Goal: Submit feedback/report problem: Submit feedback/report problem

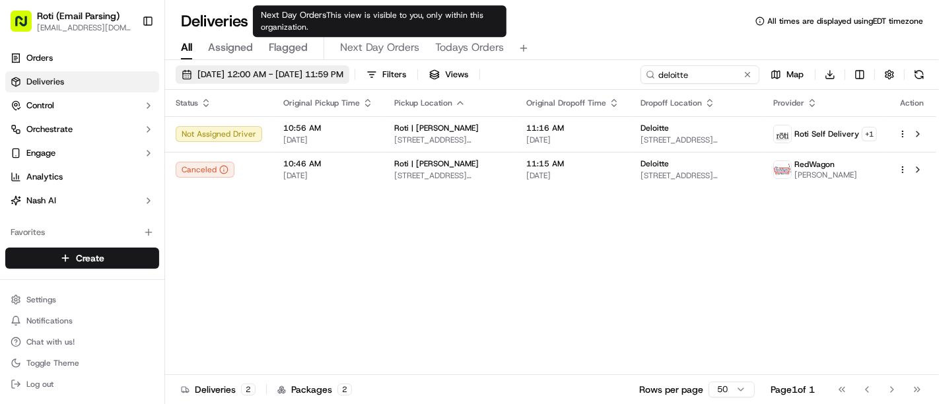
click at [320, 70] on span "09/18/2025 12:00 AM - 09/18/2025 11:59 PM" at bounding box center [270, 75] width 146 height 12
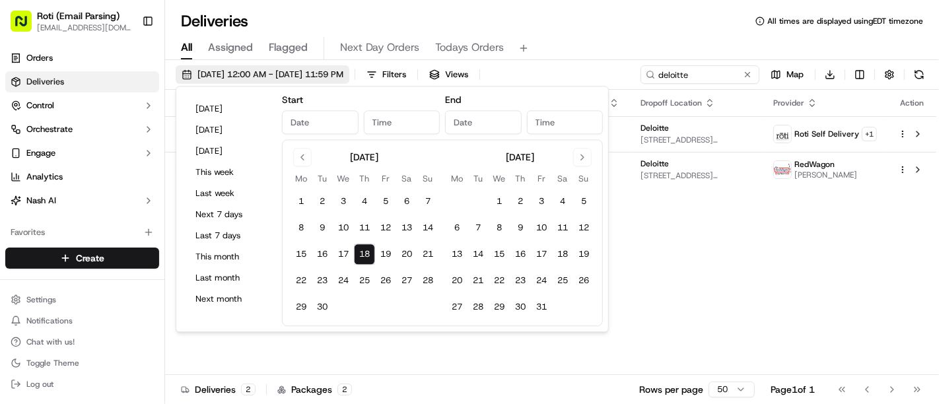
click at [320, 70] on span "09/18/2025 12:00 AM - 09/18/2025 11:59 PM" at bounding box center [270, 75] width 146 height 12
type input "Sep 18, 2025"
type input "12:00 AM"
type input "Sep 18, 2025"
type input "11:59 PM"
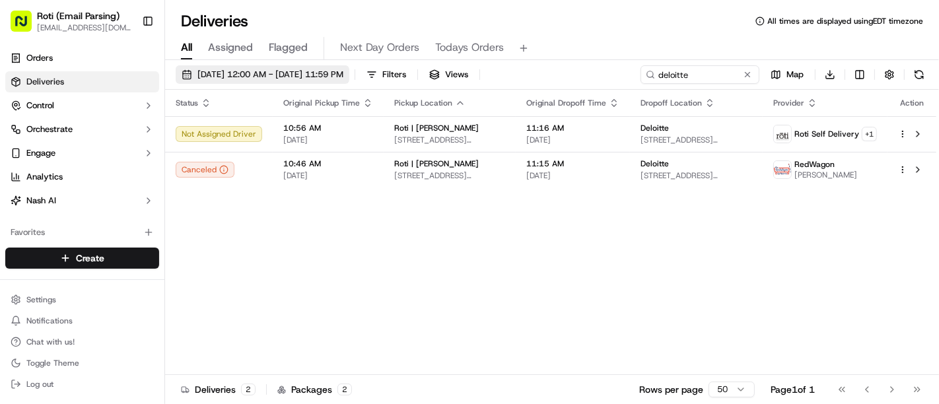
click at [322, 69] on span "09/18/2025 12:00 AM - 09/18/2025 11:59 PM" at bounding box center [270, 75] width 146 height 12
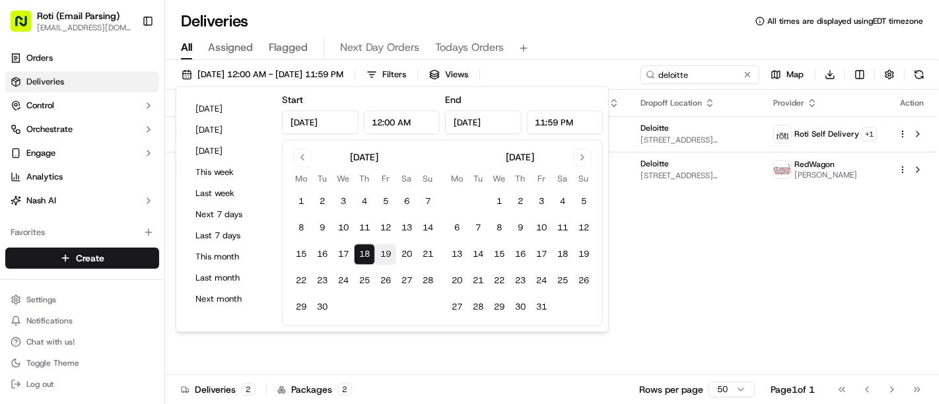
click at [383, 264] on button "19" at bounding box center [385, 254] width 21 height 21
type input "Sep 19, 2025"
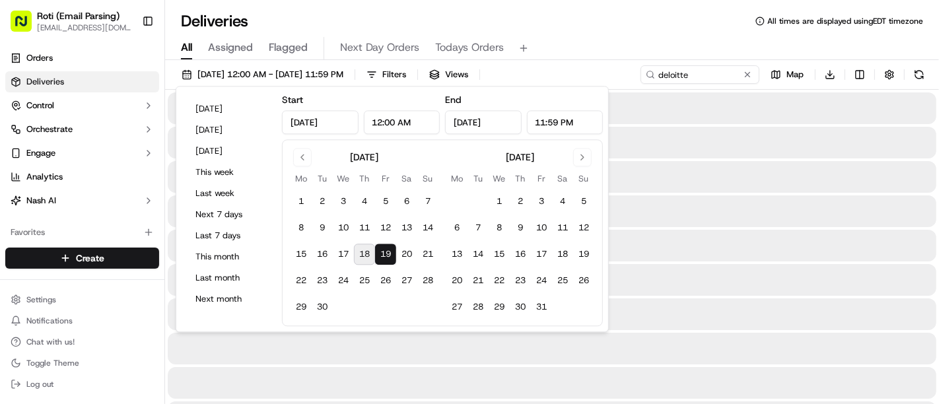
click at [383, 264] on button "19" at bounding box center [385, 254] width 21 height 21
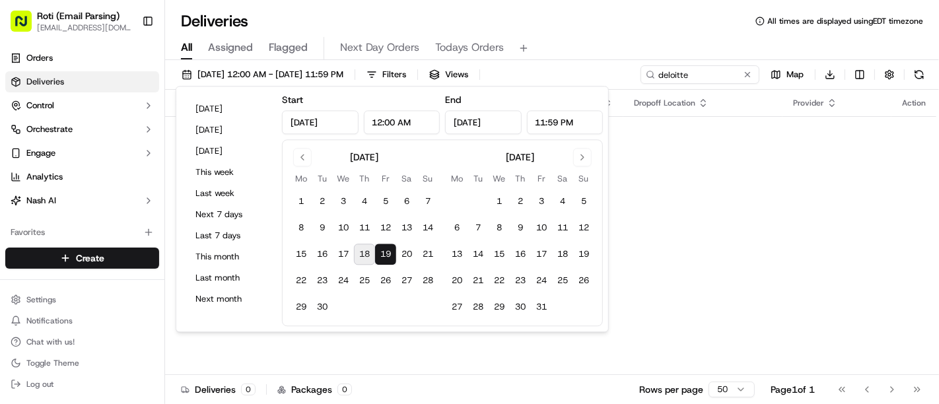
click at [608, 29] on div "Deliveries All times are displayed using EDT timezone" at bounding box center [552, 21] width 774 height 21
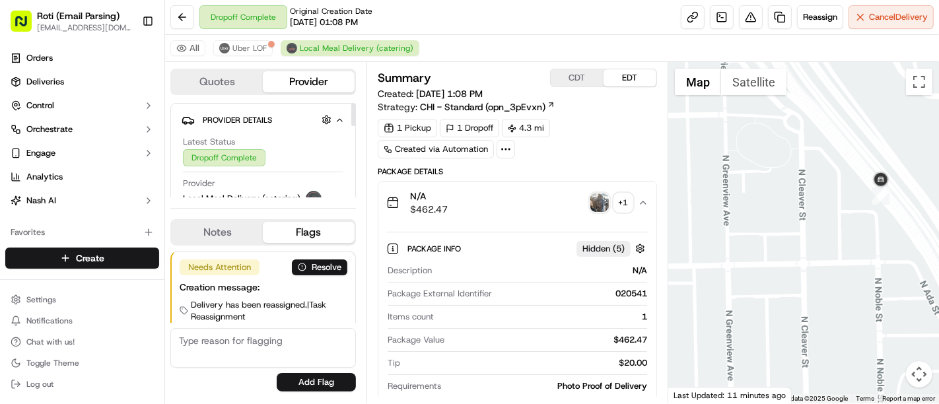
scroll to position [223, 0]
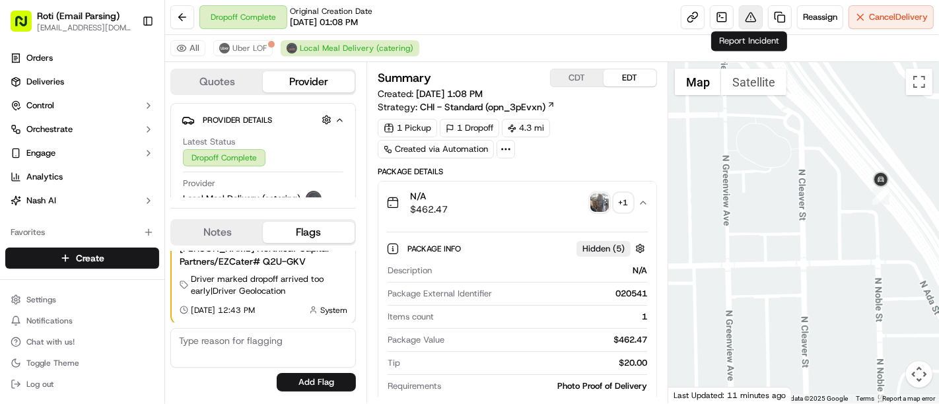
click at [742, 21] on button at bounding box center [751, 17] width 24 height 24
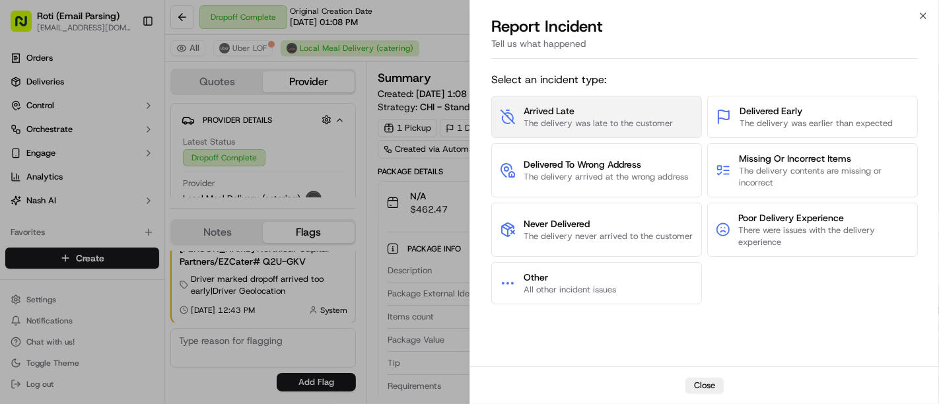
click at [658, 116] on span "Arrived Late" at bounding box center [598, 110] width 149 height 13
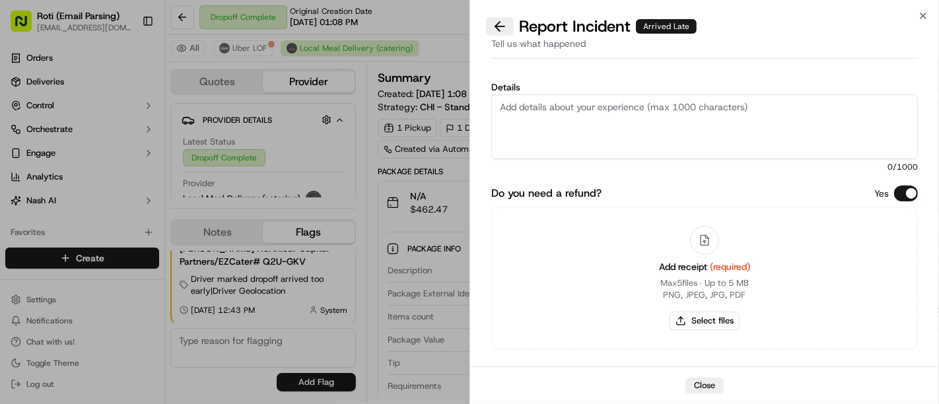
click at [511, 32] on button at bounding box center [500, 26] width 28 height 18
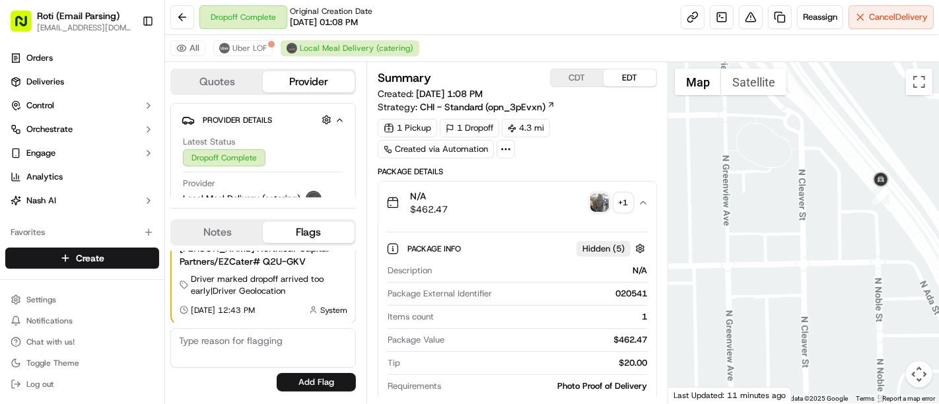
click at [578, 144] on div "1 Pickup 1 Dropoff 4.3 mi Created via Automation" at bounding box center [517, 139] width 279 height 40
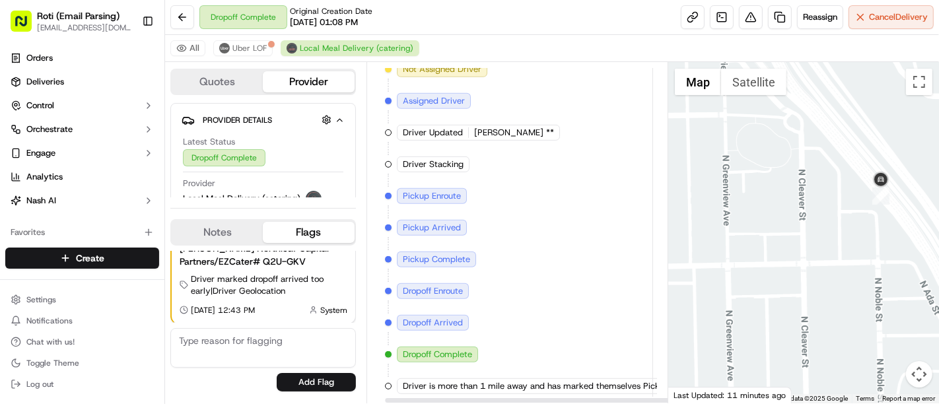
scroll to position [616, 0]
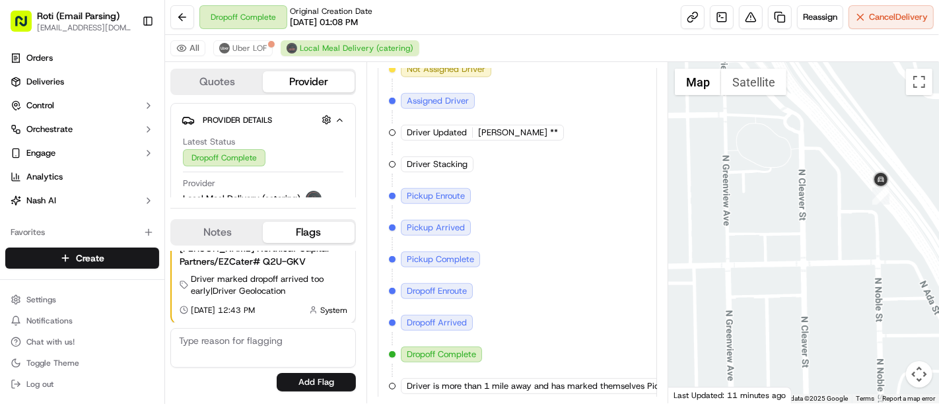
click at [528, 24] on div "Dropoff Complete Original Creation Date [DATE] 01:08 PM Reassign Cancel Delivery" at bounding box center [552, 17] width 774 height 35
click at [544, 139] on div "Created (Sent To Provider) Local Meal Delivery (catering) [DATE] 1:08 PM EDT As…" at bounding box center [517, 180] width 257 height 428
click at [547, 244] on div "Created (Sent To Provider) Local Meal Delivery (catering) [DATE] 1:08 PM EDT As…" at bounding box center [517, 180] width 257 height 428
click at [240, 366] on textarea at bounding box center [263, 348] width 186 height 40
click at [743, 19] on button at bounding box center [751, 17] width 24 height 24
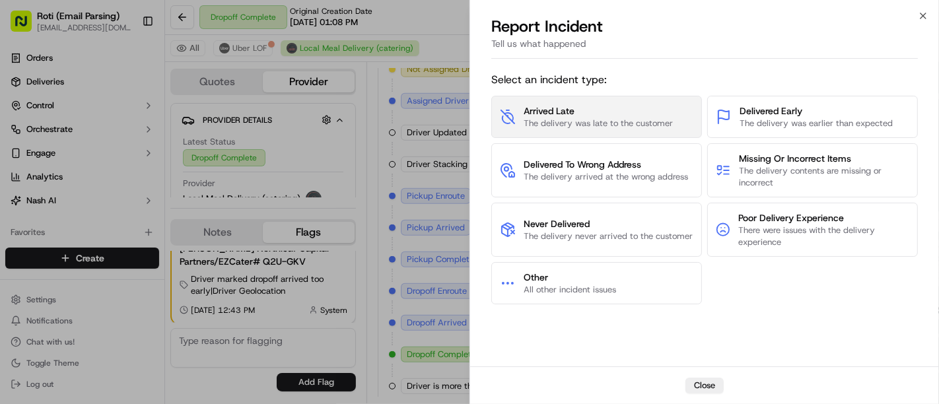
click at [653, 122] on span "The delivery was late to the customer" at bounding box center [598, 124] width 149 height 12
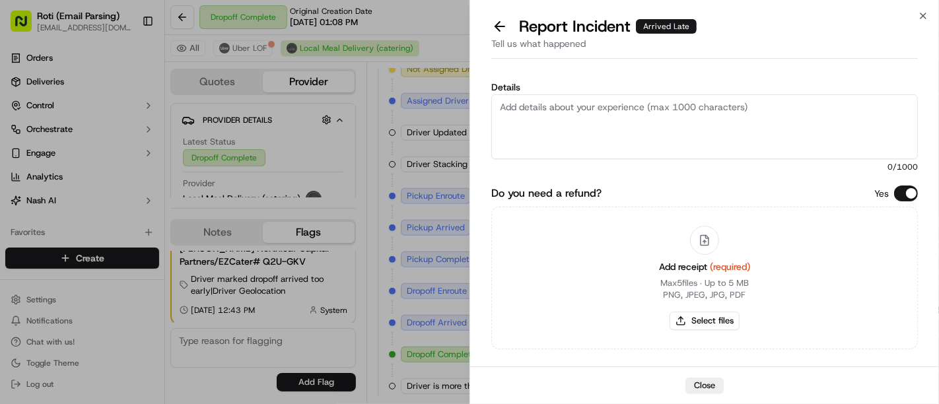
click at [660, 123] on textarea "Details" at bounding box center [704, 126] width 427 height 65
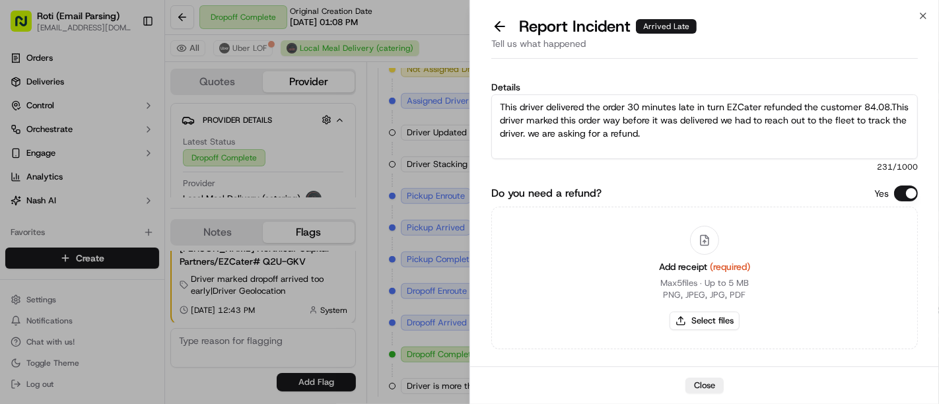
click at [685, 310] on div "Add receipt (required) Max 5 files ∙ Up to 5 MB PNG, JPEG, JPG, PDF Select files" at bounding box center [705, 278] width 112 height 120
drag, startPoint x: 666, startPoint y: 140, endPoint x: 546, endPoint y: 141, distance: 120.2
click at [546, 141] on textarea "This driver delivered the order 30 minutes late in turn EZCater refunded the cu…" at bounding box center [704, 126] width 427 height 65
type textarea "This driver delivered the order 30 minutes late in turn EZCater refunded the cu…"
click at [686, 316] on button "Select files" at bounding box center [705, 321] width 70 height 18
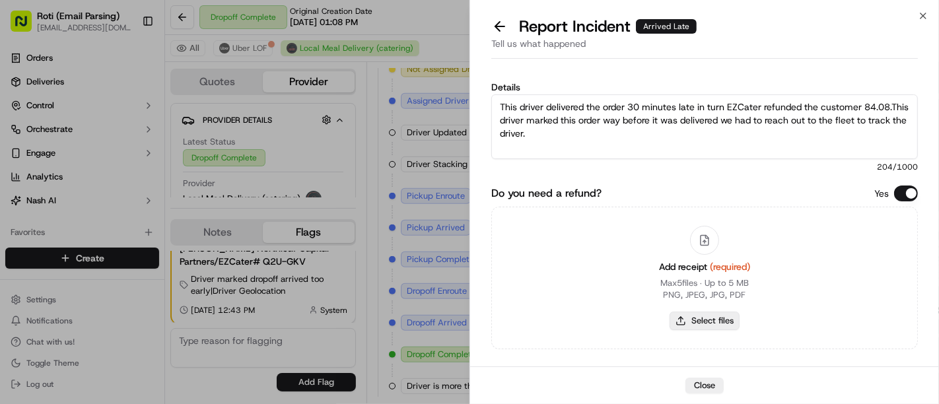
type input "C:\fakepath\Screenshot [DATE] 132035.png"
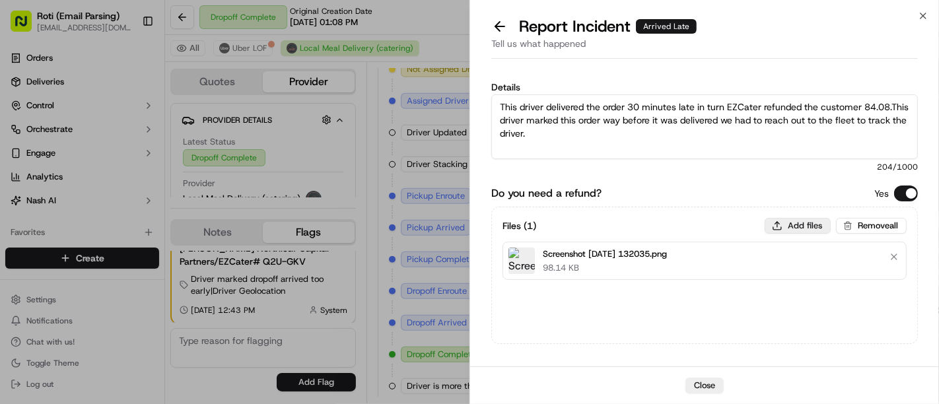
click at [807, 224] on button "Add files" at bounding box center [798, 226] width 66 height 16
type input "C:\fakepath\Screenshot [DATE] 144408.png"
click at [808, 223] on button "Add files" at bounding box center [798, 226] width 66 height 16
type input "C:\fakepath\Screenshot [DATE] 151524.png"
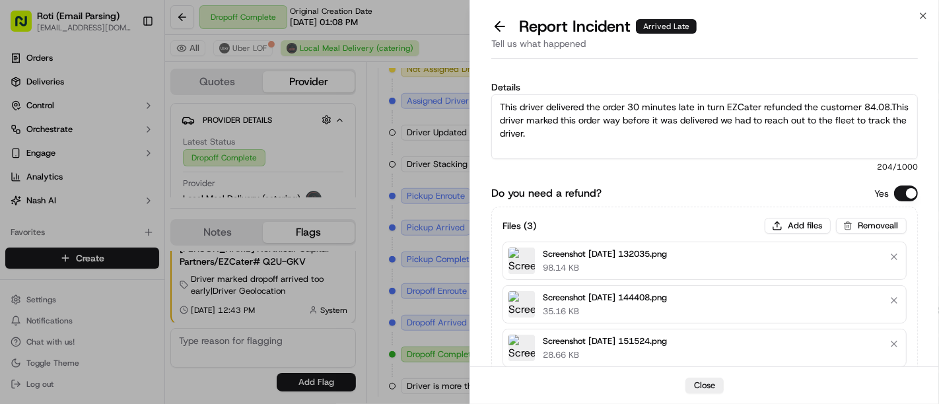
click at [934, 143] on div "Details This driver delivered the order 30 minutes late in turn EZCater refunde…" at bounding box center [704, 263] width 469 height 399
click at [799, 180] on div "Details This driver delivered the order 30 minutes late in turn EZCater refunde…" at bounding box center [704, 268] width 427 height 386
click at [692, 225] on div "Files ( 3 ) Add files Remove all" at bounding box center [705, 226] width 404 height 16
click at [487, 266] on div "Details This driver delivered the order 30 minutes late in turn EZCater refunde…" at bounding box center [704, 263] width 469 height 399
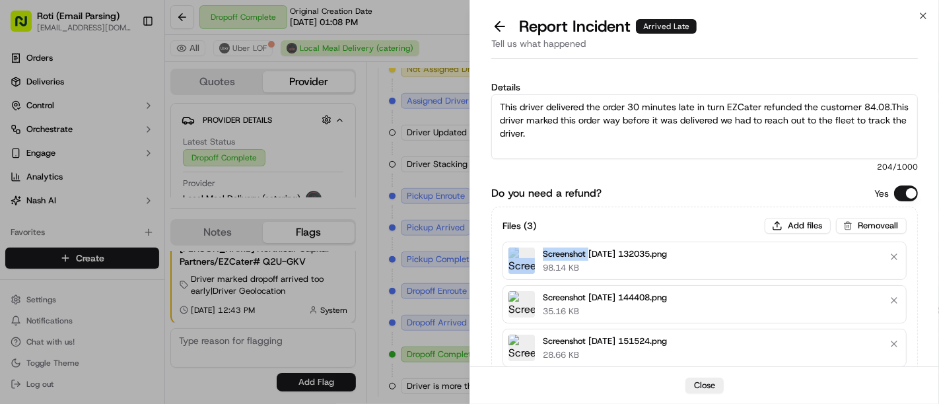
click at [487, 266] on div "Details This driver delivered the order 30 minutes late in turn EZCater refunde…" at bounding box center [704, 263] width 469 height 399
click at [917, 284] on div "Files ( 3 ) Add files Remove all Screenshot [DATE] 132035.png 98.14 KB Screensh…" at bounding box center [704, 293] width 427 height 172
click at [741, 26] on div "Report Incident Arrived Late" at bounding box center [704, 26] width 427 height 21
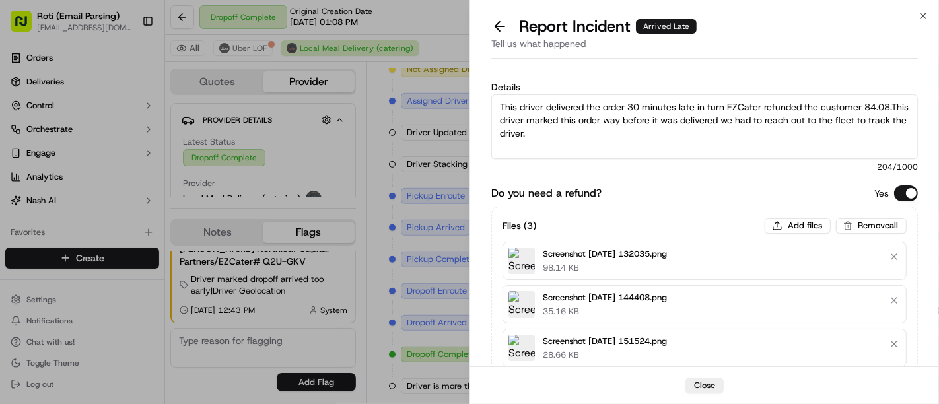
click at [771, 69] on div "Details This driver delivered the order 30 minutes late in turn EZCater refunde…" at bounding box center [704, 264] width 427 height 394
click at [635, 242] on div "Screenshot [DATE] 132035.png 98.14 KB" at bounding box center [705, 261] width 404 height 38
click at [638, 271] on p "98.14 KB" at bounding box center [605, 268] width 124 height 12
click at [688, 369] on div "Close" at bounding box center [704, 386] width 469 height 38
click at [919, 342] on div "Details This driver delivered the order 30 minutes late in turn EZCater refunde…" at bounding box center [704, 263] width 469 height 399
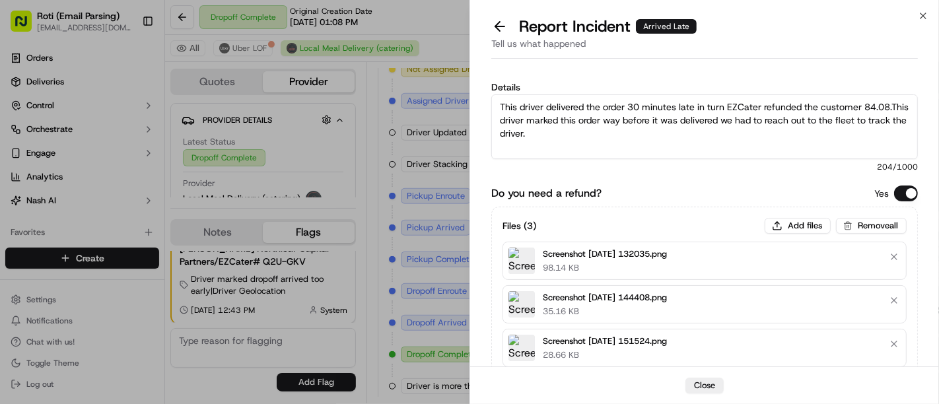
click at [919, 342] on div "Details This driver delivered the order 30 minutes late in turn EZCater refunde…" at bounding box center [704, 263] width 469 height 399
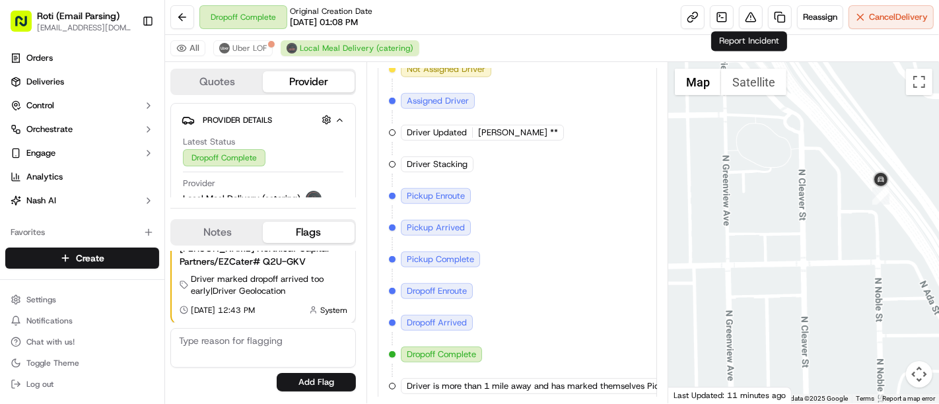
click at [762, 20] on div "Reassign Cancel Delivery" at bounding box center [807, 17] width 253 height 24
click at [757, 19] on button at bounding box center [751, 17] width 24 height 24
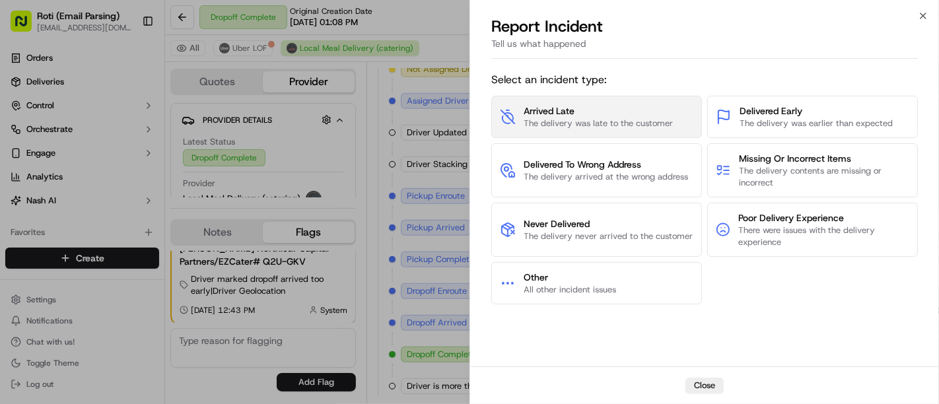
click at [613, 128] on span "The delivery was late to the customer" at bounding box center [598, 124] width 149 height 12
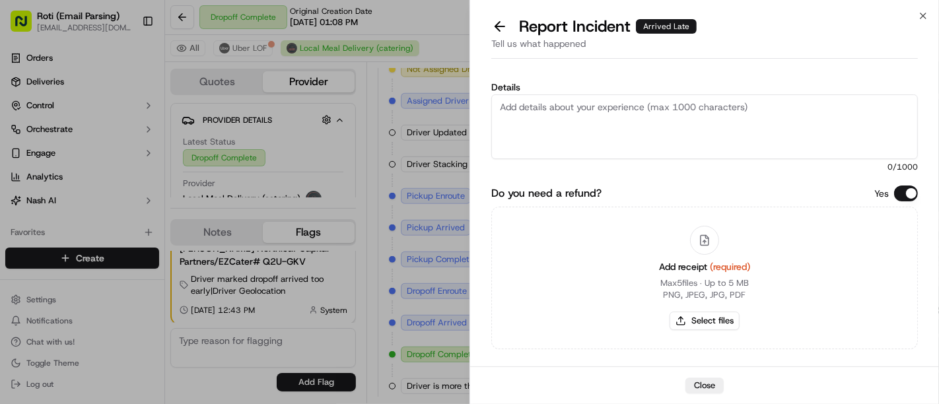
click at [933, 206] on div "Details 0 /1000 Do you need a refund? Yes Add receipt (required) Max 5 files ∙ …" at bounding box center [704, 249] width 469 height 370
click at [701, 318] on button "Select files" at bounding box center [705, 321] width 70 height 18
type input "C:\fakepath\Screenshot [DATE] 132035.png"
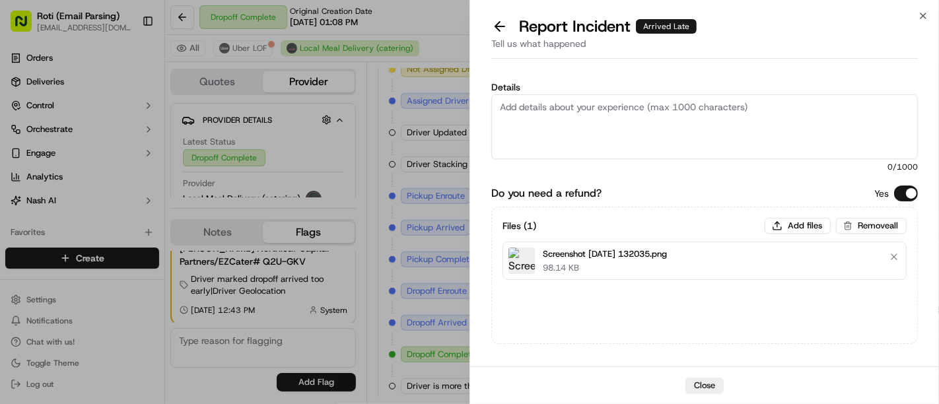
click at [767, 357] on div "Do you need a refund? Yes Files ( 1 ) Add files Remove all Screenshot [DATE] 13…" at bounding box center [704, 306] width 427 height 240
click at [492, 26] on button at bounding box center [500, 26] width 28 height 18
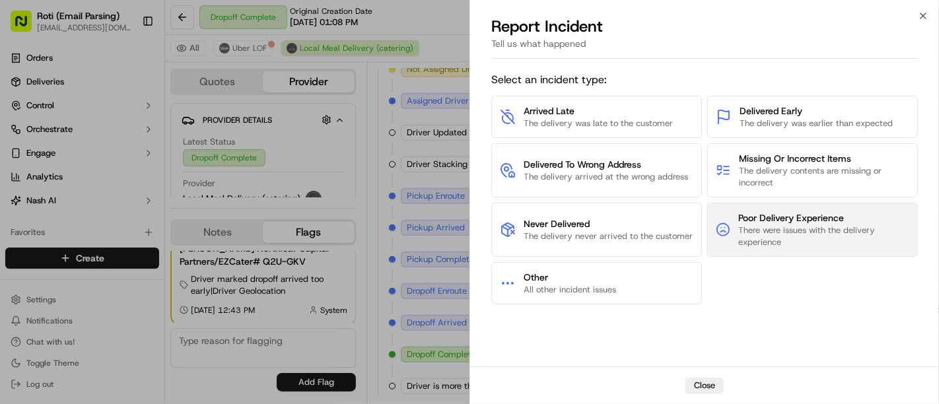
click at [730, 231] on icon at bounding box center [723, 230] width 15 height 16
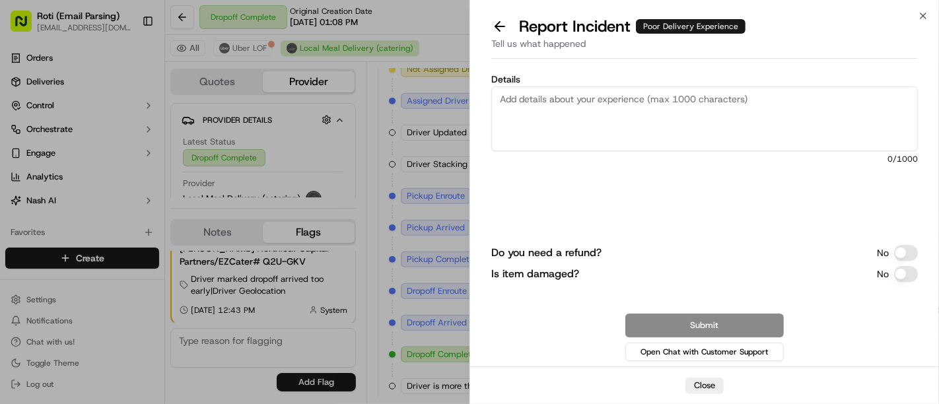
click at [906, 252] on button "Do you need a refund?" at bounding box center [906, 253] width 24 height 16
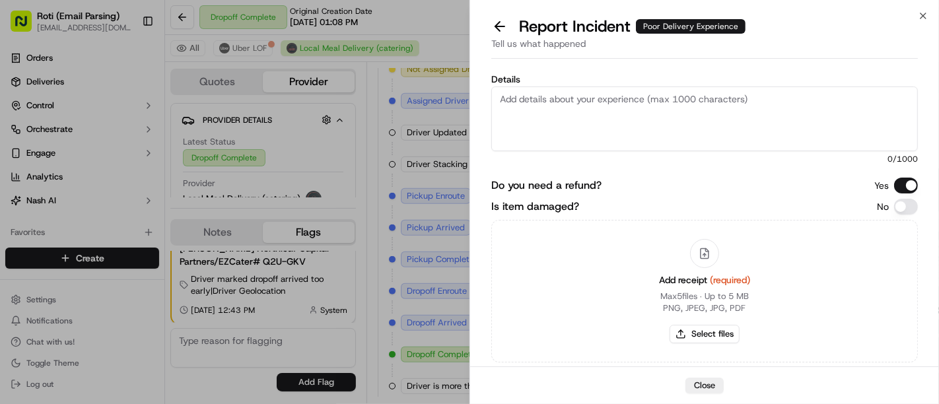
click at [602, 124] on textarea "Details" at bounding box center [704, 119] width 427 height 65
click at [745, 98] on textarea "This order was delivered late the driver marked this order way before they were" at bounding box center [704, 119] width 427 height 65
click at [855, 97] on textarea "This order was delivered late the driver marked this order way before they were" at bounding box center [704, 119] width 427 height 65
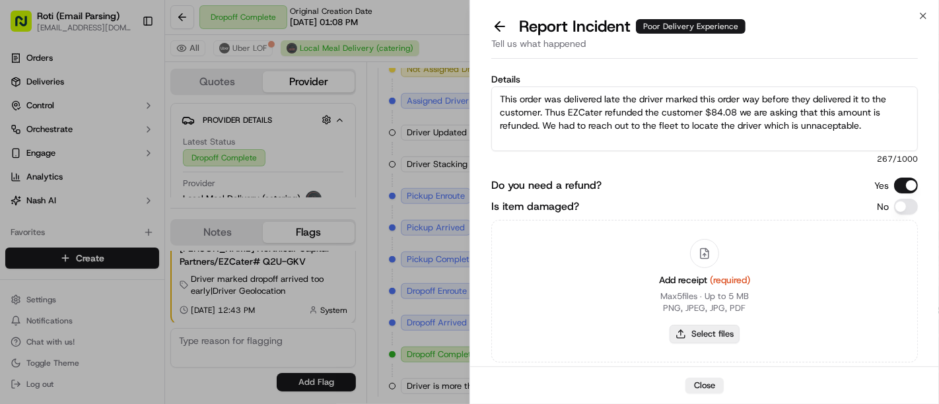
type textarea "This order was delivered late the driver marked this order way before they deli…"
click at [687, 332] on button "Select files" at bounding box center [705, 334] width 70 height 18
type input "C:\fakepath\Screenshot [DATE] 132035.png"
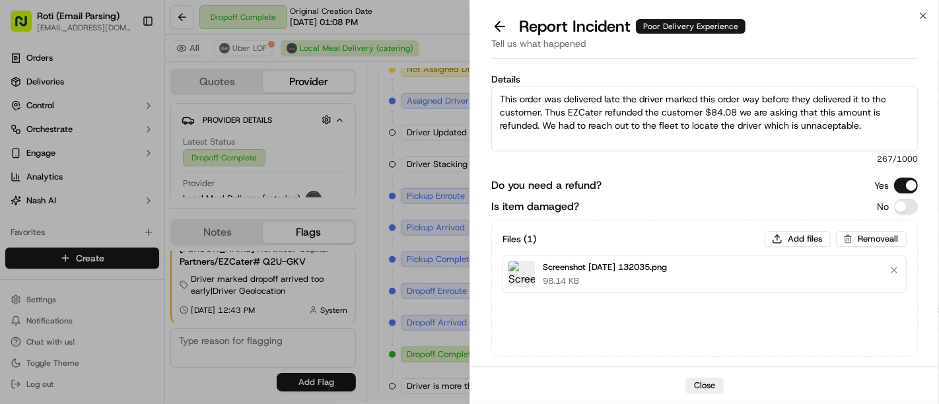
click at [928, 262] on div "Details This order was delivered late the driver marked this order way before t…" at bounding box center [704, 253] width 469 height 378
click at [689, 357] on div "Do you need a refund? Yes Is item damaged? No Files ( 1 ) Add files Remove all …" at bounding box center [704, 309] width 427 height 262
click at [647, 359] on div "Do you need a refund? Yes Is item damaged? No Files ( 1 ) Add files Remove all …" at bounding box center [704, 309] width 427 height 262
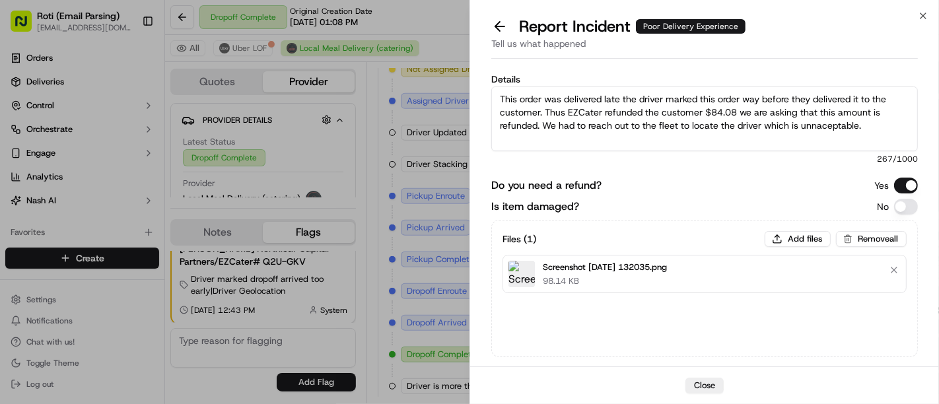
click at [647, 359] on div "Do you need a refund? Yes Is item damaged? No Files ( 1 ) Add files Remove all …" at bounding box center [704, 309] width 427 height 262
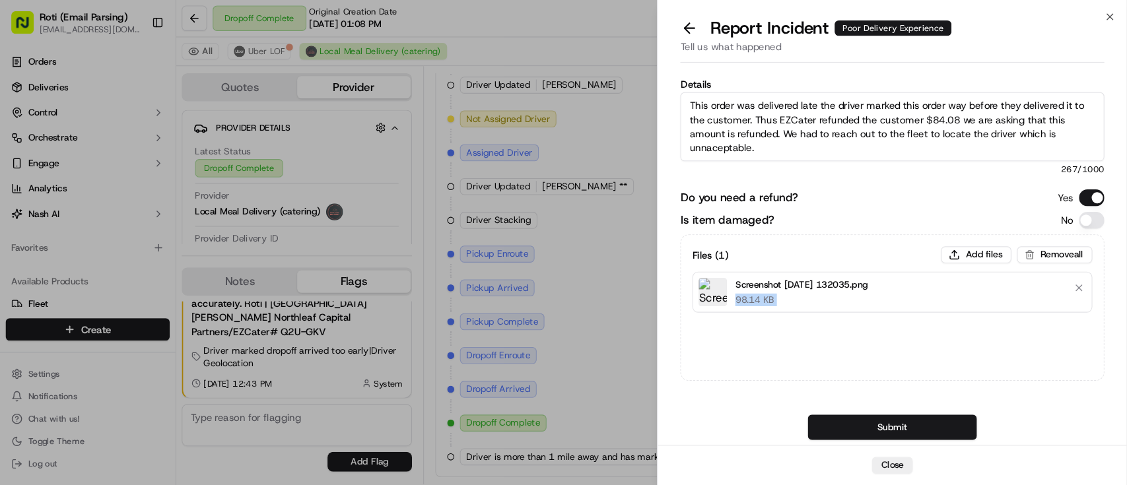
scroll to position [548, 0]
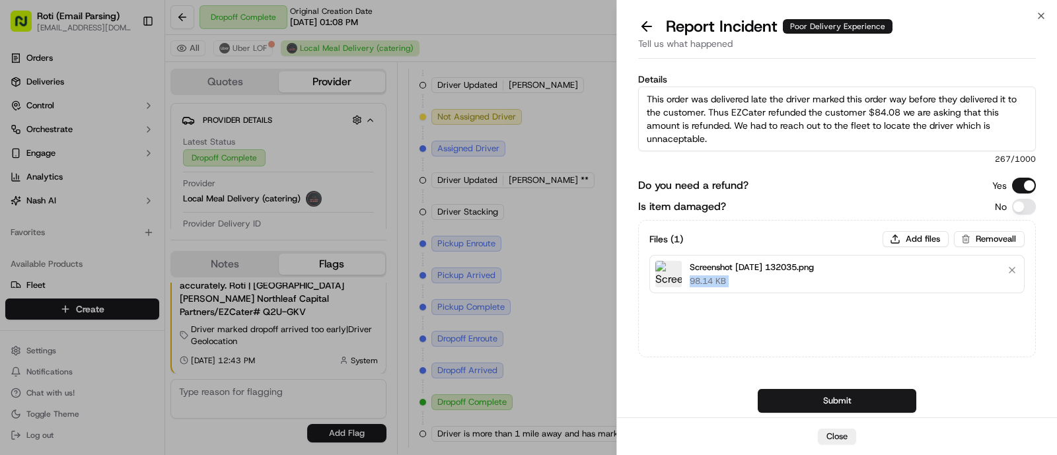
drag, startPoint x: 778, startPoint y: 17, endPoint x: 680, endPoint y: 381, distance: 376.8
click at [680, 381] on div "Do you need a refund? Yes Is item damaged? No Files ( 1 ) Add files Remove all …" at bounding box center [837, 309] width 398 height 262
click at [923, 232] on button "Add files" at bounding box center [915, 239] width 66 height 16
type input "C:\fakepath\Screenshot [DATE] 144408.png"
click at [909, 234] on button "Add files" at bounding box center [915, 239] width 66 height 16
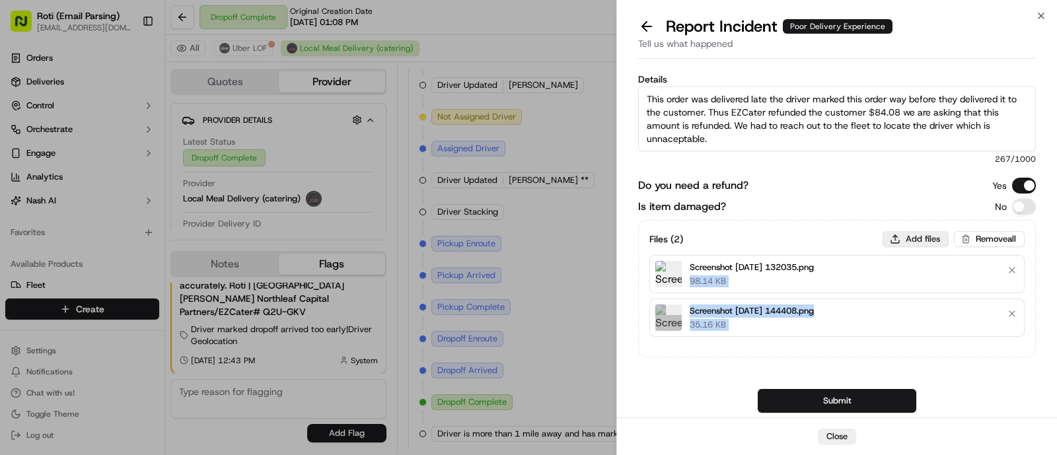
type input "C:\fakepath\Screenshot [DATE] 151524.png"
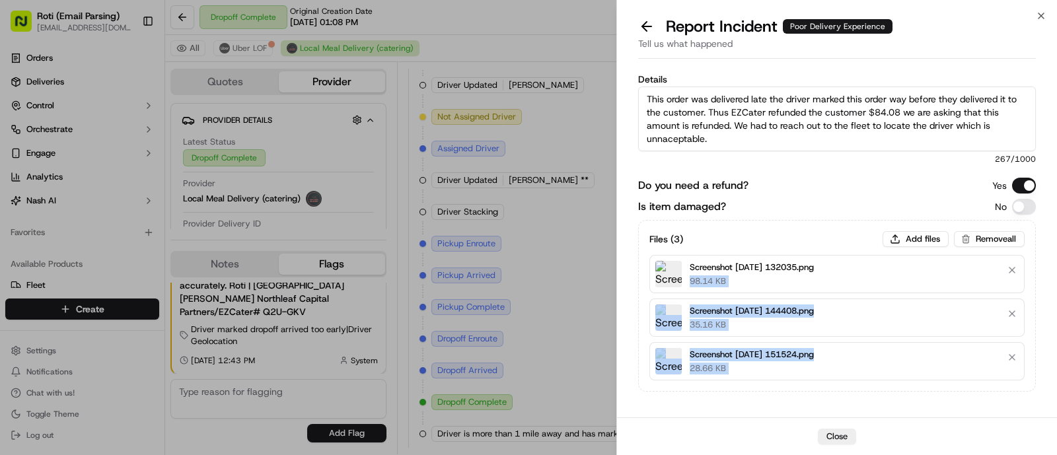
click at [939, 281] on div "Details This order was delivered late the driver marked this order way before t…" at bounding box center [837, 270] width 440 height 412
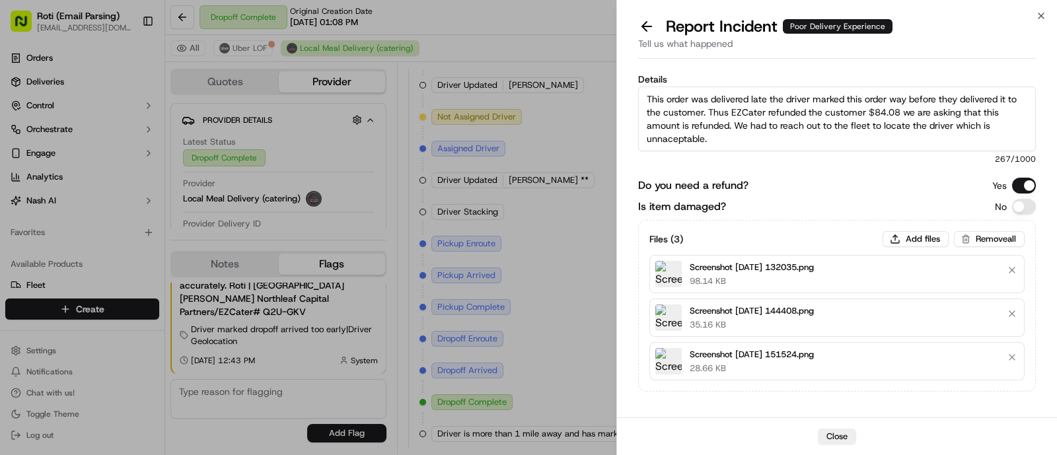
click at [939, 281] on div "Details This order was delivered late the driver marked this order way before t…" at bounding box center [837, 270] width 440 height 412
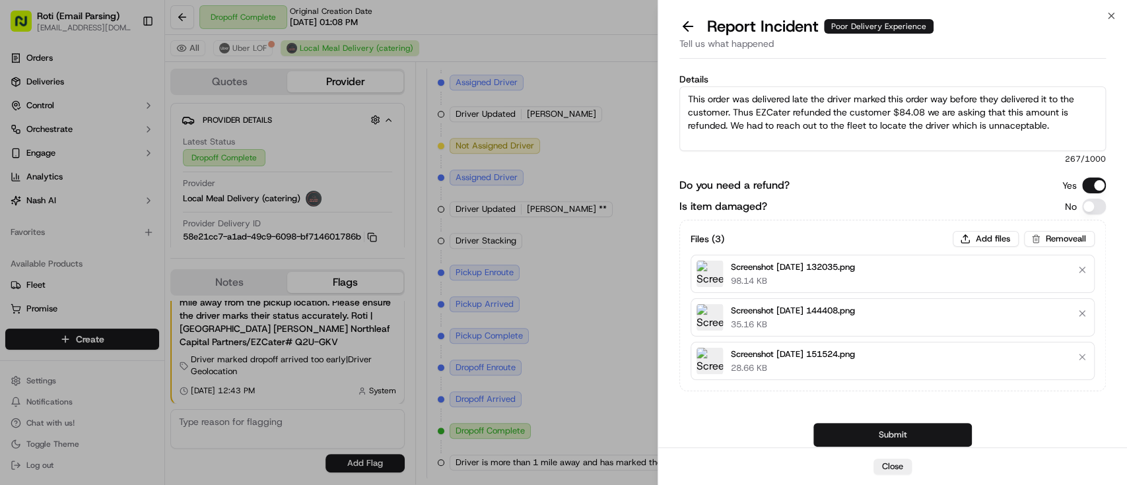
drag, startPoint x: 966, startPoint y: 0, endPoint x: 813, endPoint y: 427, distance: 453.1
click at [813, 404] on div "Submit Open Chat with Customer Support" at bounding box center [893, 448] width 427 height 50
click at [832, 404] on button "Submit" at bounding box center [893, 435] width 159 height 24
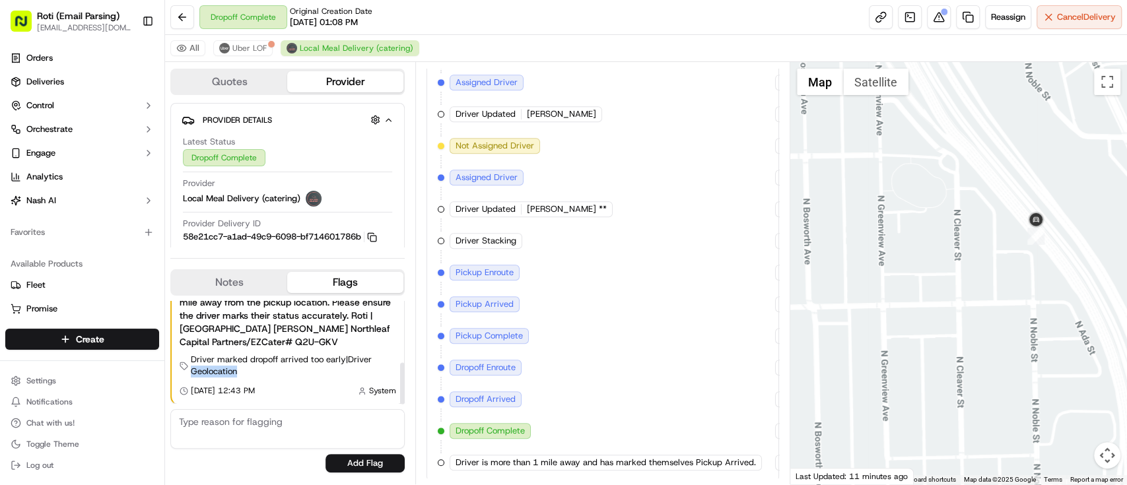
drag, startPoint x: 398, startPoint y: 374, endPoint x: 397, endPoint y: 352, distance: 21.8
click at [397, 352] on div "Needs Attention Resolve Creation message: The driver has marked themselves as P…" at bounding box center [288, 322] width 232 height 164
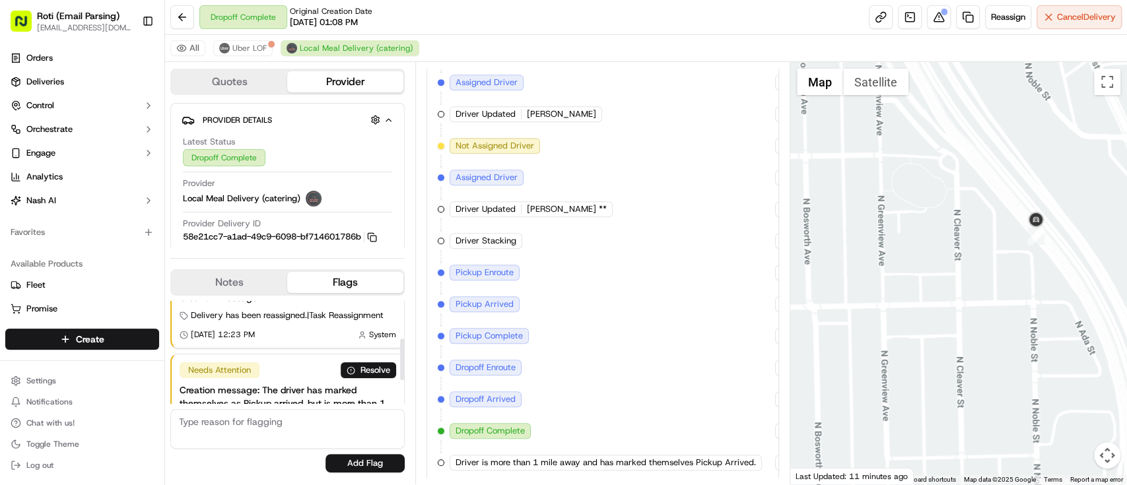
scroll to position [0, 0]
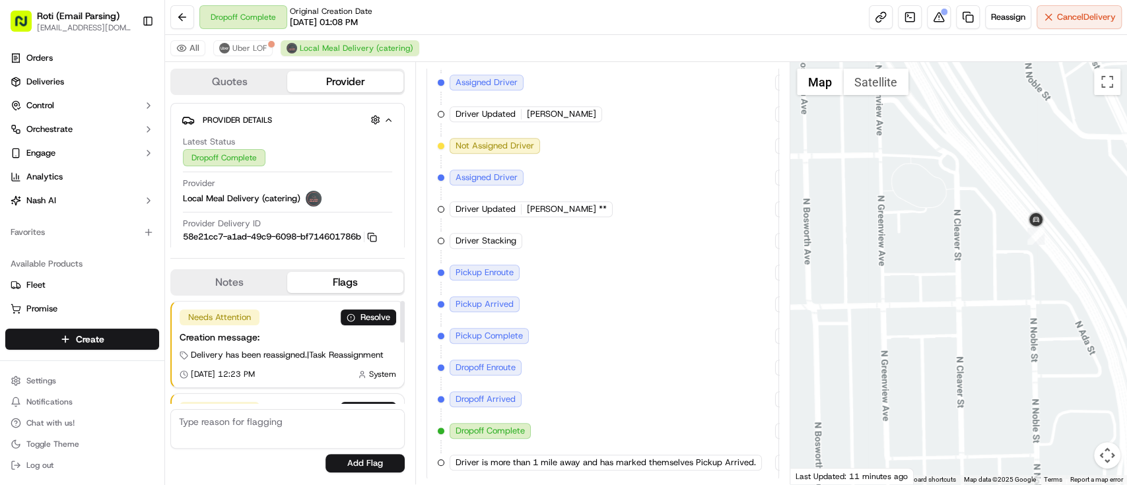
drag, startPoint x: 402, startPoint y: 370, endPoint x: 390, endPoint y: 291, distance: 79.5
click at [400, 301] on div at bounding box center [402, 321] width 5 height 41
click at [249, 90] on button "Quotes" at bounding box center [230, 81] width 116 height 21
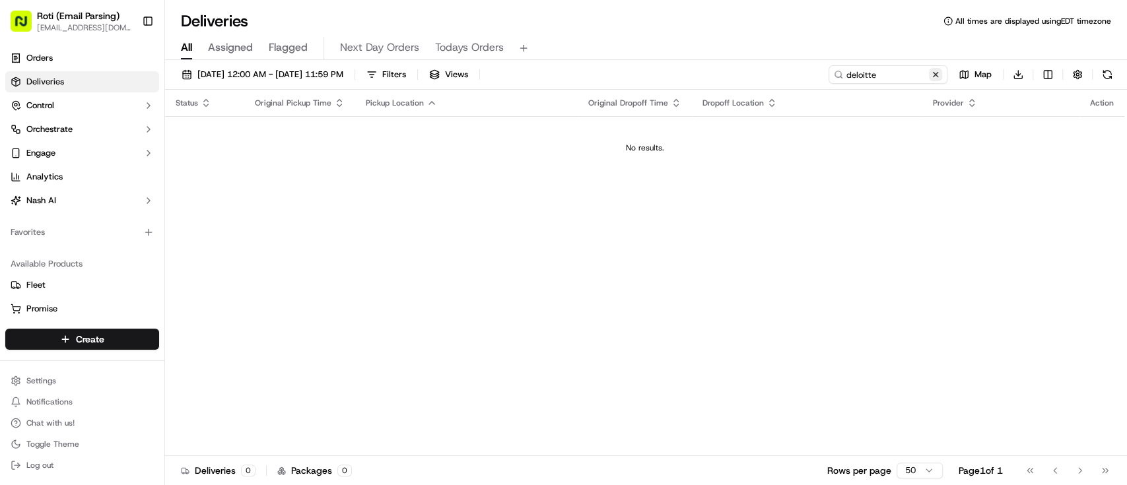
click at [934, 73] on button at bounding box center [935, 74] width 13 height 13
